Goal: Ask a question

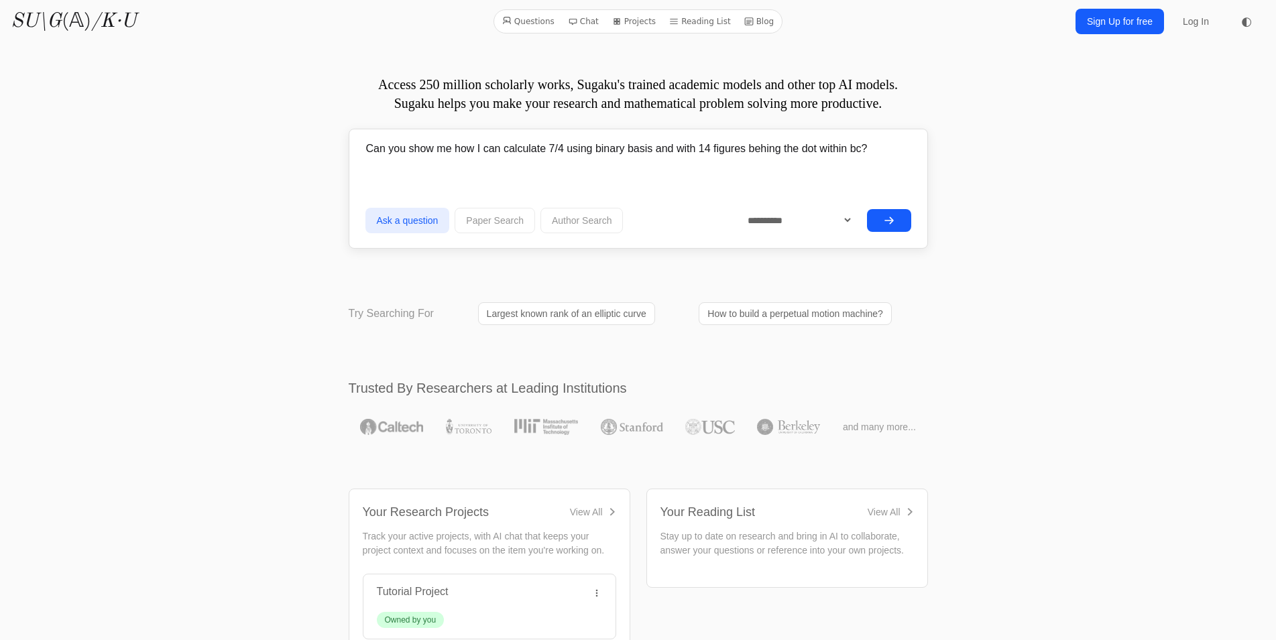
click at [479, 147] on input "Can you show me how I can calculate 7/4 using binary basis and with 14 figures …" at bounding box center [638, 149] width 546 height 34
click at [560, 151] on input "Can you show me how I can calculate 7/4 using binary basis and with 14 figures …" at bounding box center [638, 149] width 546 height 34
click at [601, 147] on input "Can you show me how I can calculate 7/4 using binary basis and with 14 figures …" at bounding box center [638, 149] width 546 height 34
click at [644, 150] on input "Can you show me how I can calculate 7/4 using binary basis and with 14 figures …" at bounding box center [638, 149] width 546 height 34
click at [735, 150] on input "Can you show me how I can calculate 7/4 using binary basis and with 14 figures …" at bounding box center [638, 149] width 546 height 34
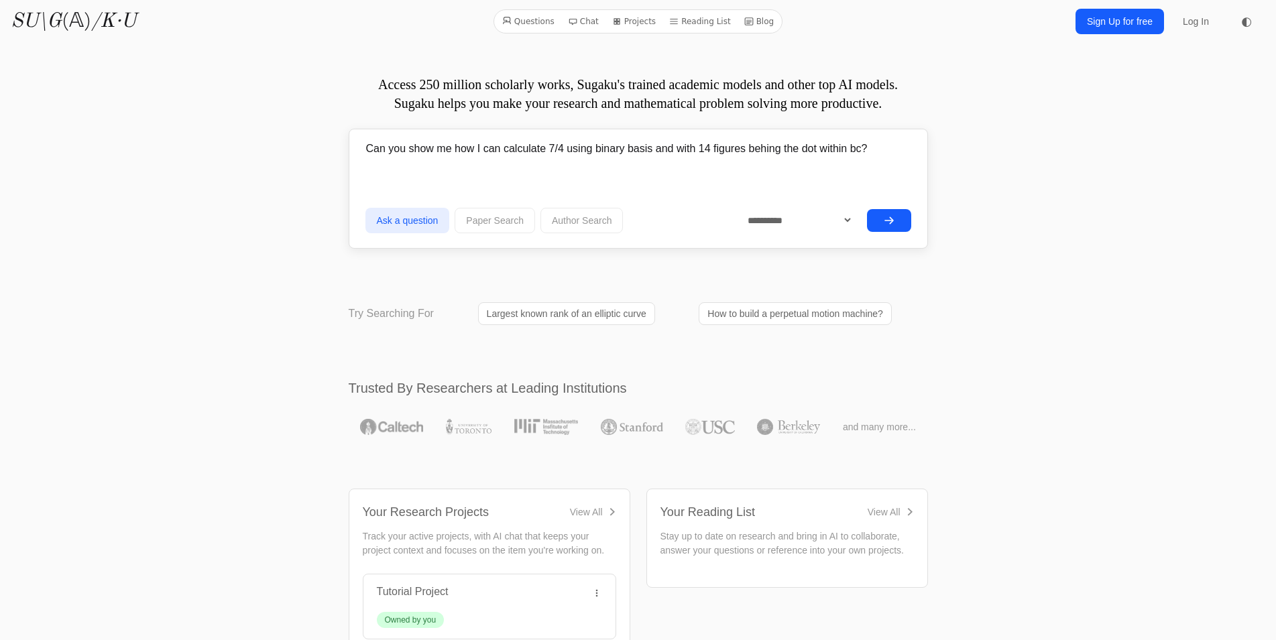
click at [660, 152] on input "Can you show me how I can calculate 7/4 using binary basis and with 14 figures …" at bounding box center [638, 149] width 546 height 34
click at [694, 147] on input "Can you show me how I can calculate 7/4 using binary basis and with 14 figures …" at bounding box center [638, 149] width 546 height 34
click at [727, 145] on input "Can you show me how I can calculate 7/4 using binary basis and with 14 figures …" at bounding box center [638, 149] width 546 height 34
click at [810, 147] on input "Can you show me how I can calculate 7/4 using binary basis and with 14 figures …" at bounding box center [638, 149] width 546 height 34
click at [848, 145] on input "Can you show me how I can calculate 7/4 using binary basis and with 14 figures …" at bounding box center [638, 149] width 546 height 34
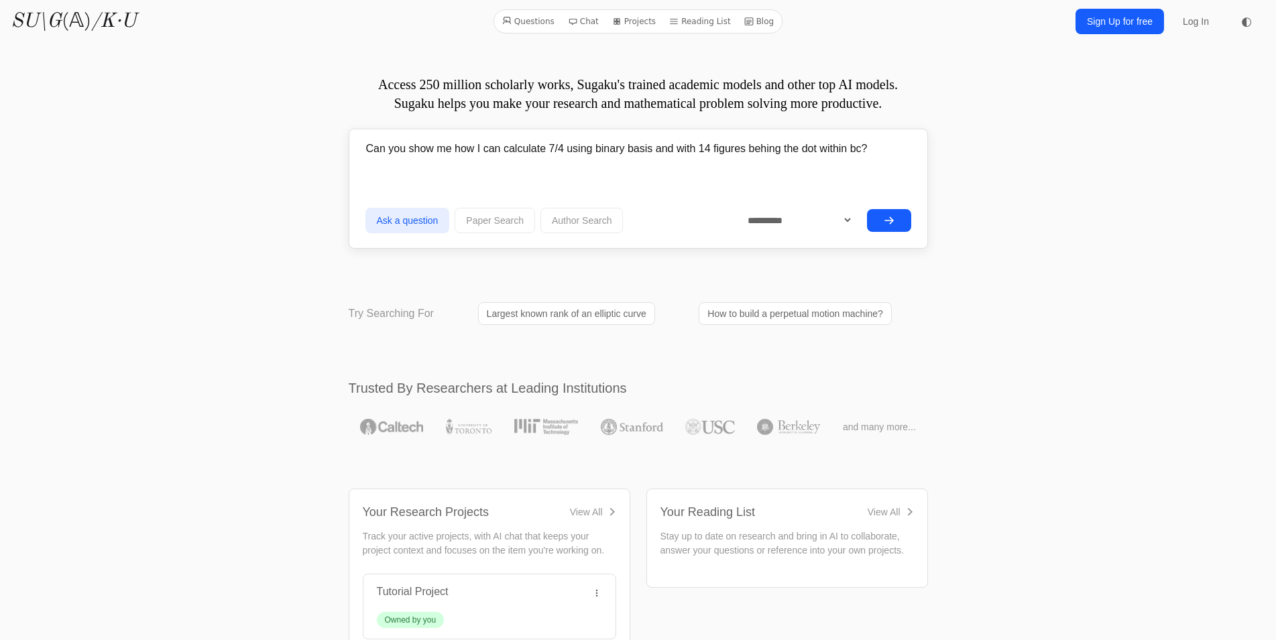
click at [882, 145] on input "Can you show me how I can calculate 7/4 using binary basis and with 14 figures …" at bounding box center [638, 149] width 546 height 34
type input "Can you show me how I can calculate 7/4 using binary basis and with 14 figures …"
click at [897, 222] on button "submit" at bounding box center [889, 220] width 44 height 23
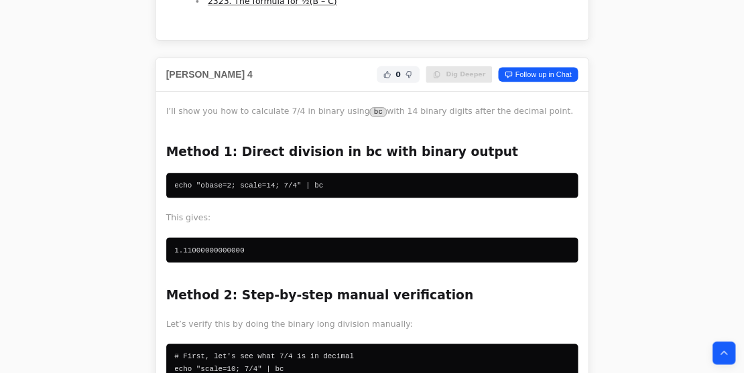
scroll to position [1559, 0]
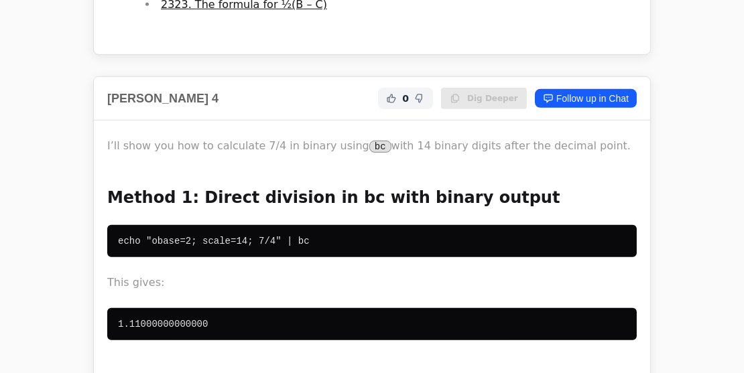
drag, startPoint x: 520, startPoint y: 183, endPoint x: 530, endPoint y: 187, distance: 10.2
click at [518, 225] on pre "echo "obase=2; scale=14; 7/4" | bc" at bounding box center [372, 241] width 530 height 32
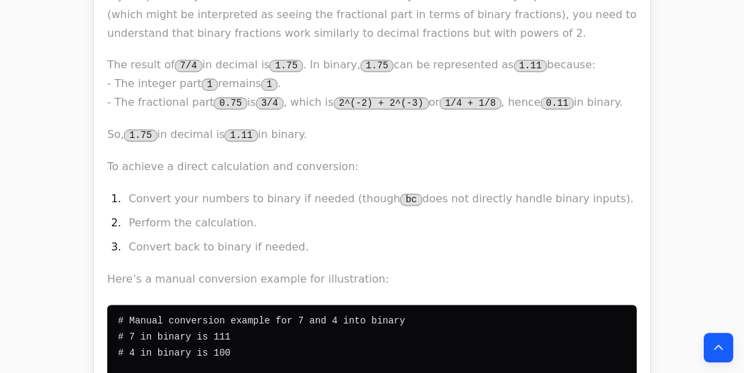
scroll to position [4966, 0]
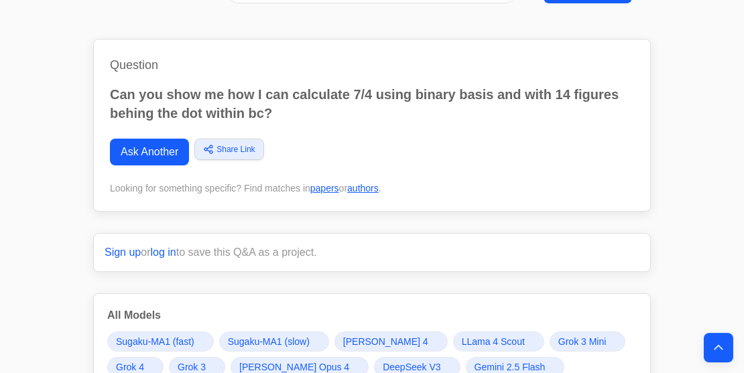
scroll to position [0, 0]
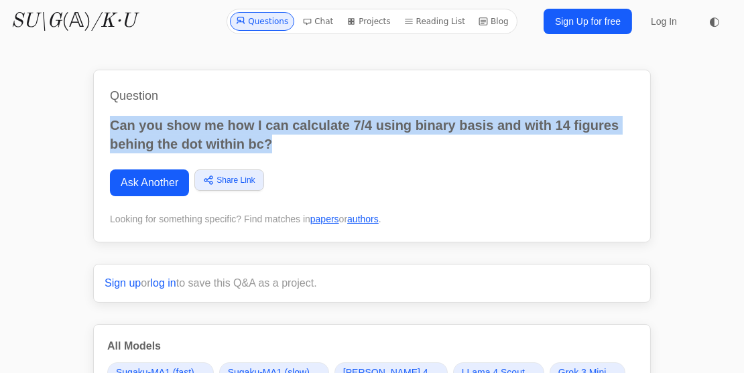
drag, startPoint x: 270, startPoint y: 145, endPoint x: 106, endPoint y: 127, distance: 165.2
click at [106, 127] on div "Question Can you show me how I can calculate 7/4 using binary basis and with 14…" at bounding box center [372, 156] width 558 height 173
copy p "Can you show me how I can calculate 7/4 using binary basis and with 14 figures …"
drag, startPoint x: 168, startPoint y: 180, endPoint x: 194, endPoint y: 186, distance: 27.6
click at [168, 180] on link "Ask Another" at bounding box center [149, 183] width 79 height 27
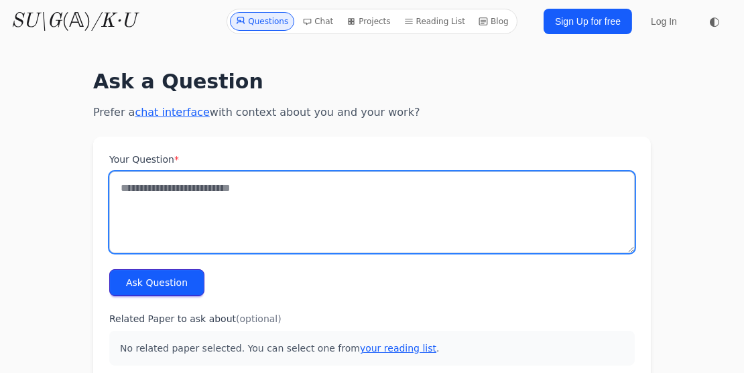
click at [260, 200] on textarea "Your Question *" at bounding box center [372, 213] width 526 height 82
paste textarea "**********"
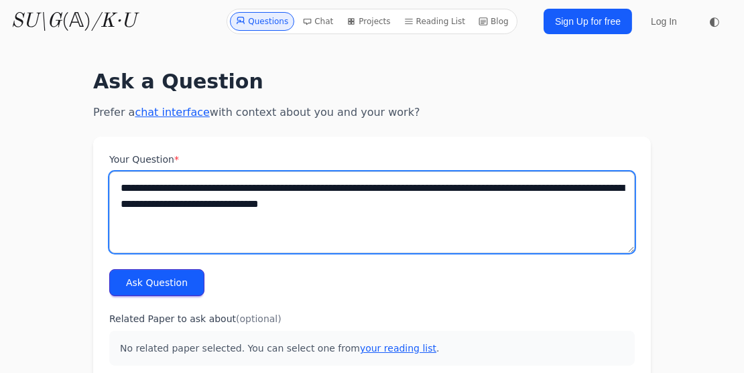
type textarea "**********"
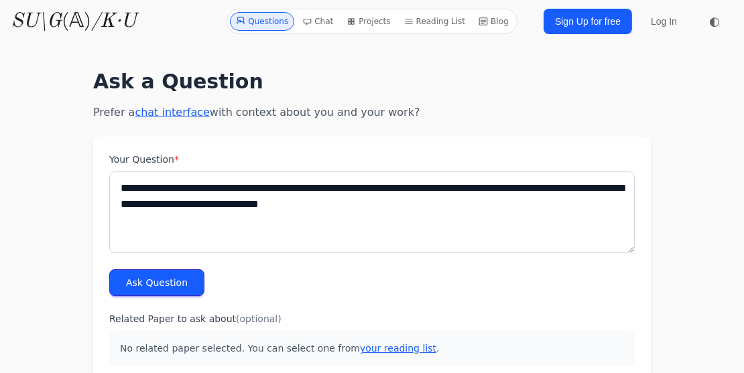
click at [169, 290] on button "Ask Question" at bounding box center [156, 282] width 95 height 27
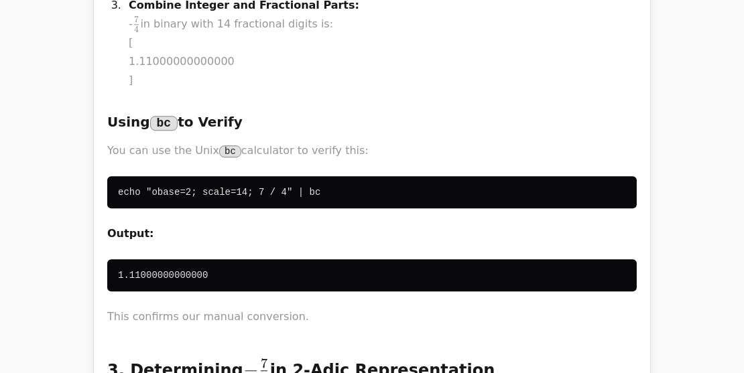
scroll to position [24660, 0]
